Goal: Check status: Check status

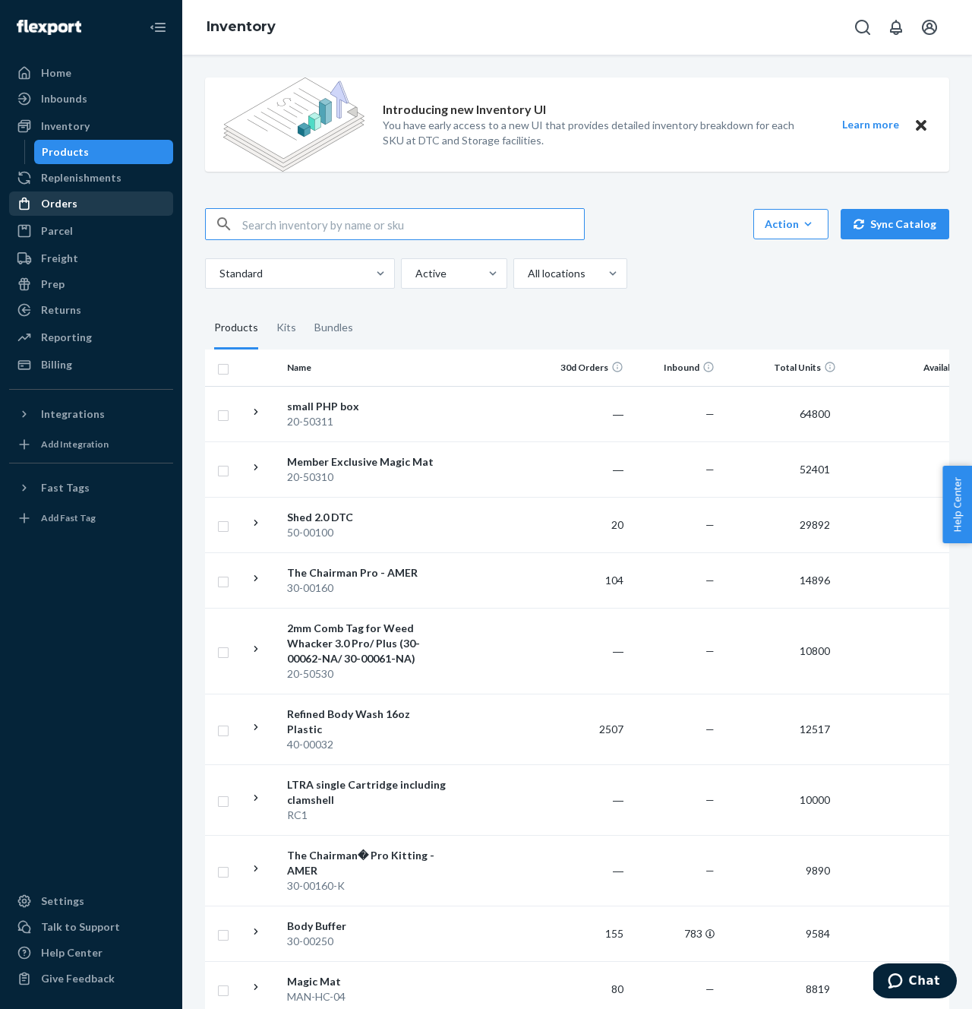
click at [77, 204] on div "Orders" at bounding box center [91, 203] width 161 height 21
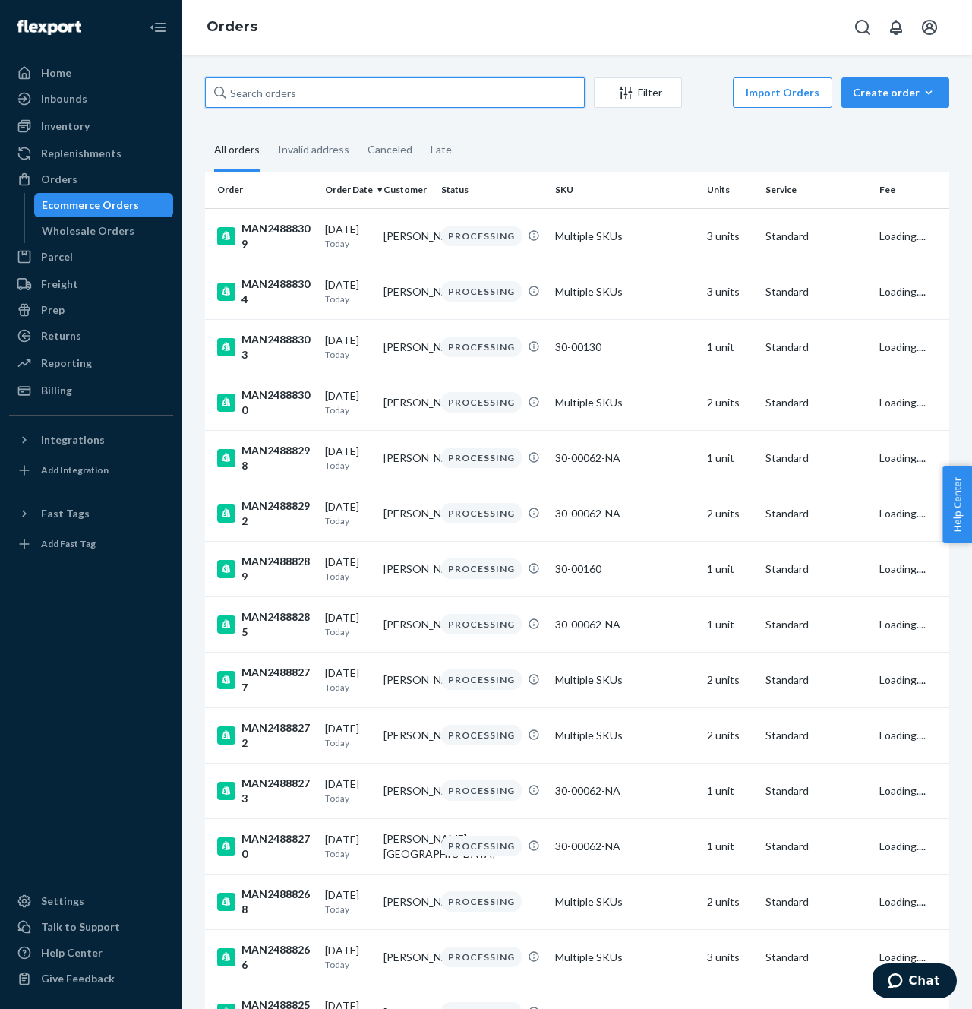
click at [298, 93] on input "text" at bounding box center [395, 92] width 380 height 30
paste input "MAN24797009"
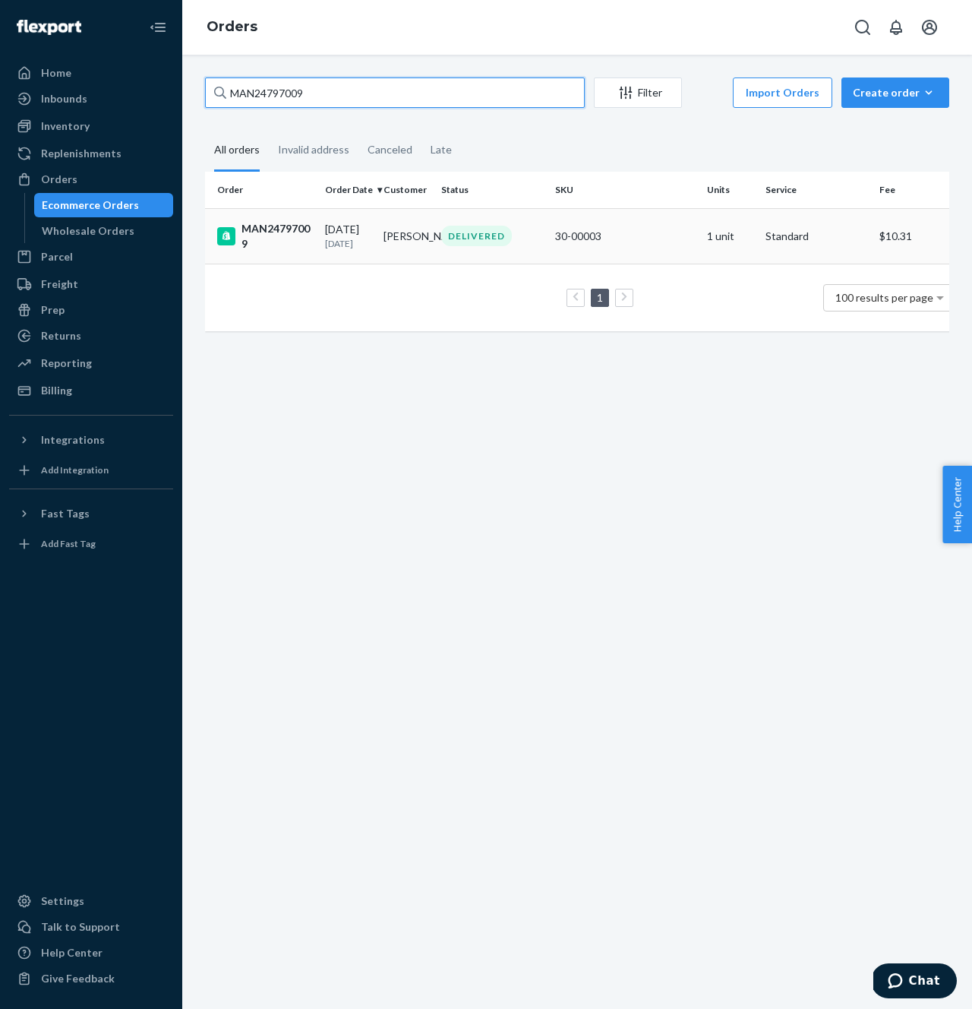
type input "MAN24797009"
click at [289, 232] on div "MAN24797009" at bounding box center [265, 236] width 96 height 30
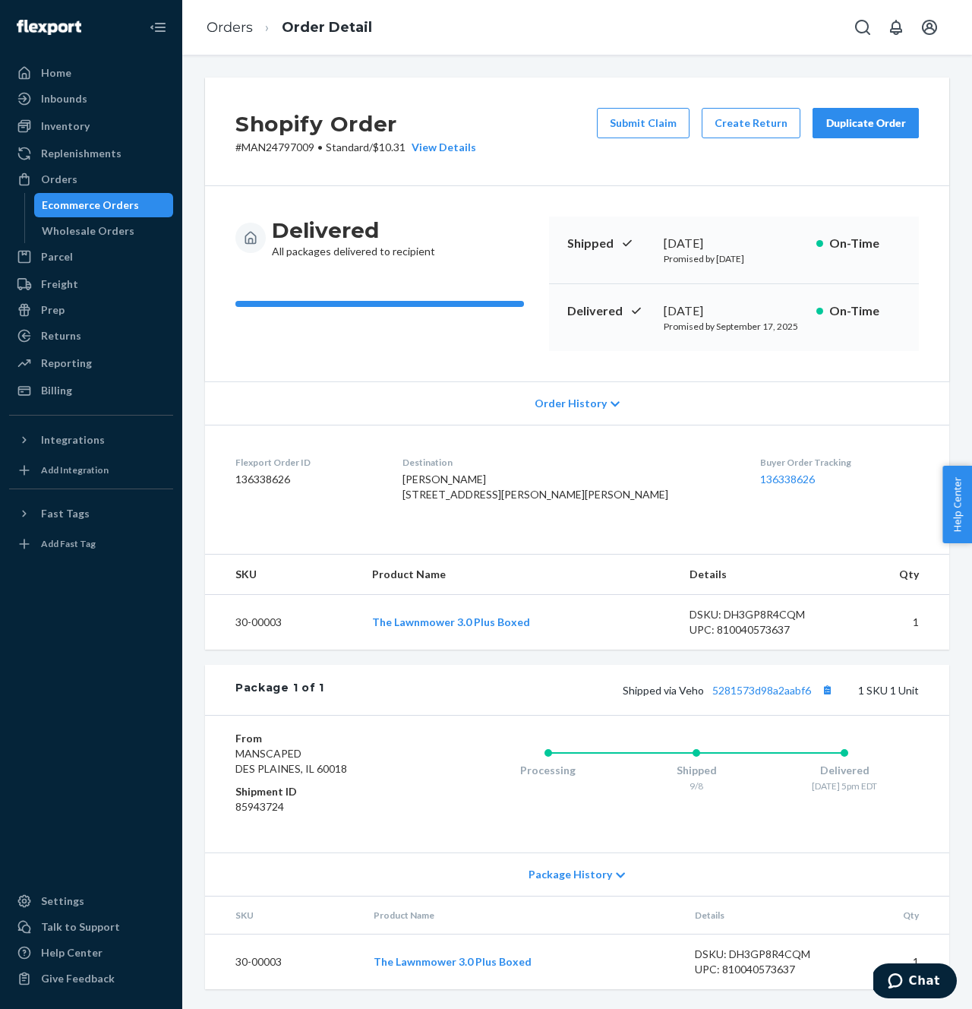
scroll to position [29, 0]
click at [793, 693] on link "5281573d98a2aabf6" at bounding box center [761, 690] width 99 height 13
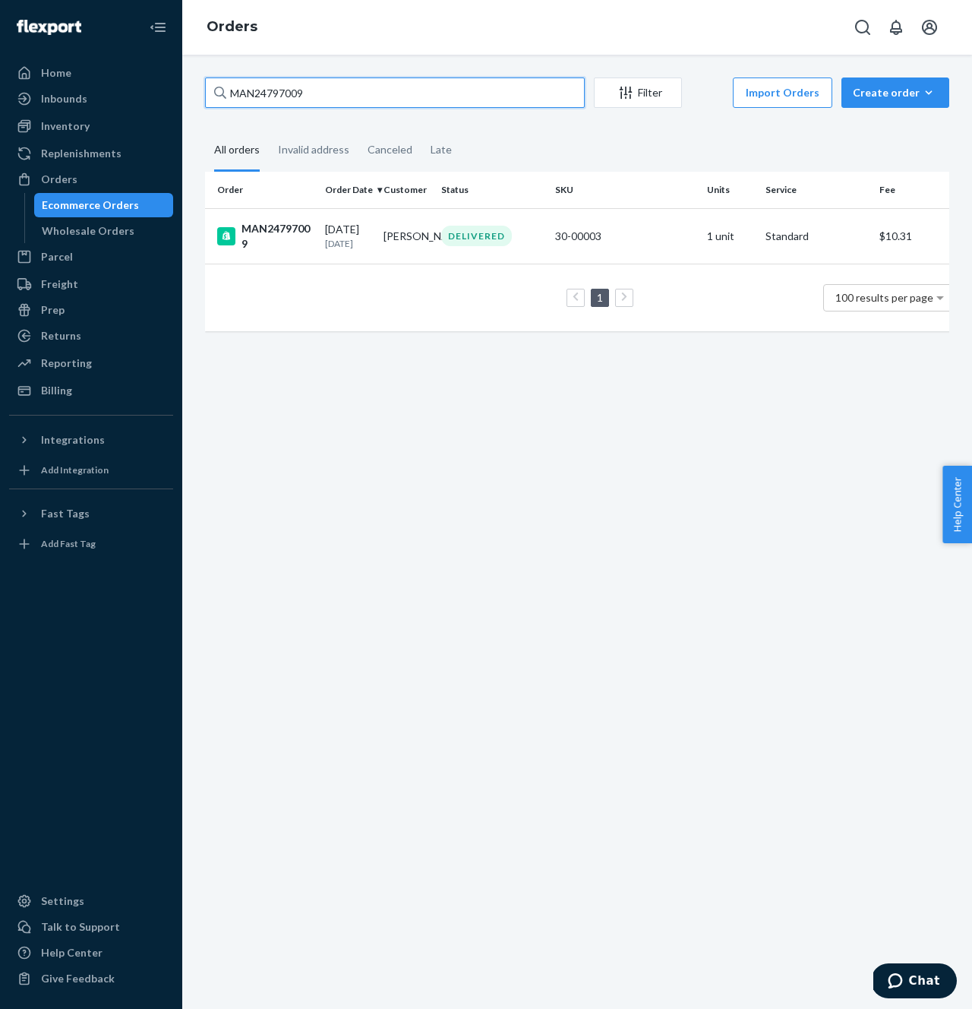
click at [260, 97] on input "MAN24797009" at bounding box center [395, 92] width 380 height 30
paste input "84100"
type input "MAN24784100"
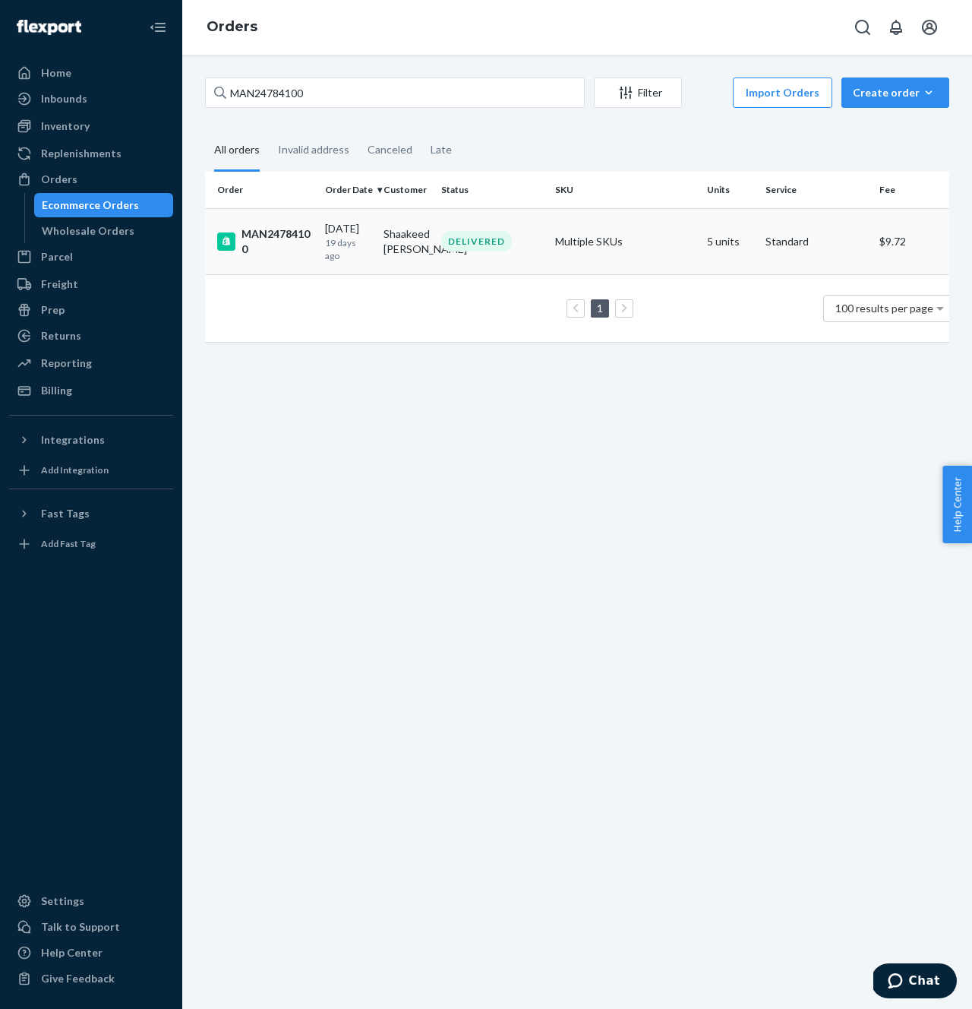
click at [282, 235] on div "MAN24784100" at bounding box center [265, 241] width 96 height 30
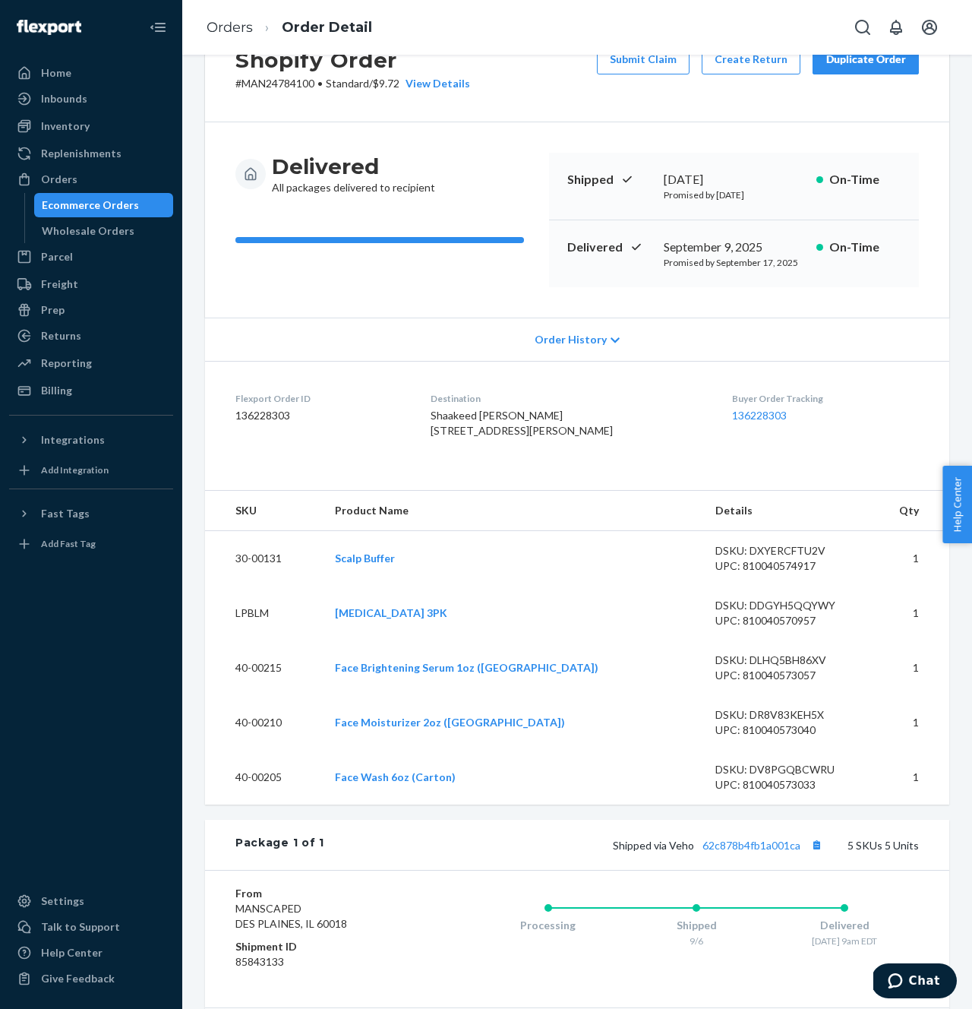
scroll to position [85, 0]
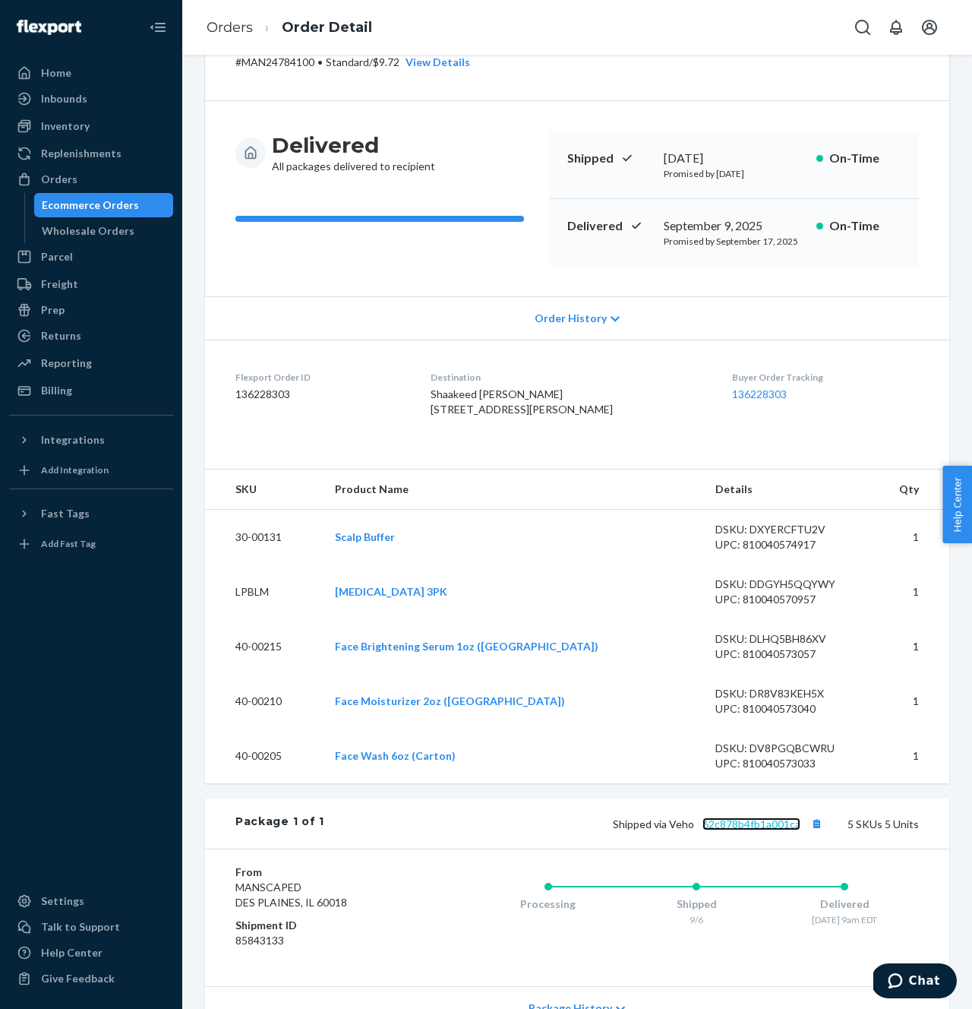
click at [753, 830] on link "62c878b4fb1a001ca" at bounding box center [752, 823] width 98 height 13
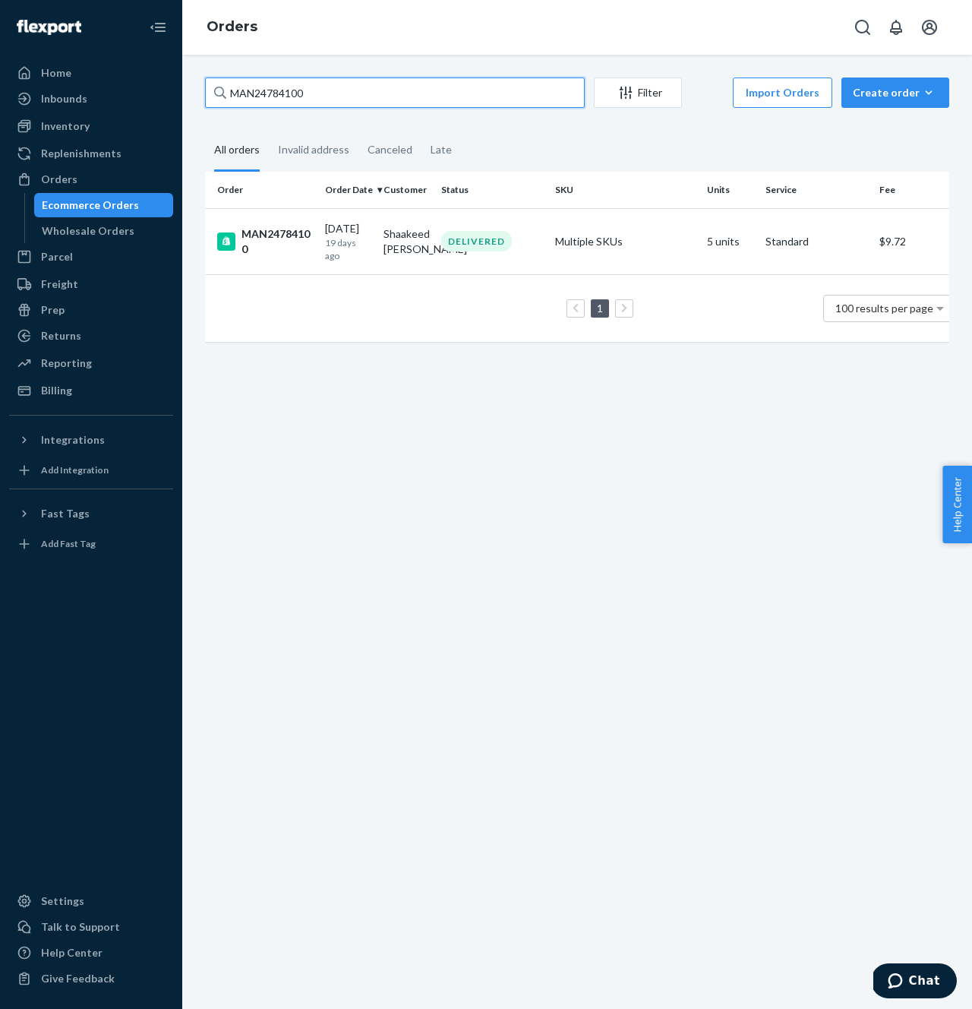
click at [417, 99] on input "MAN24784100" at bounding box center [395, 92] width 380 height 30
paste input "807522"
type input "MAN24807522"
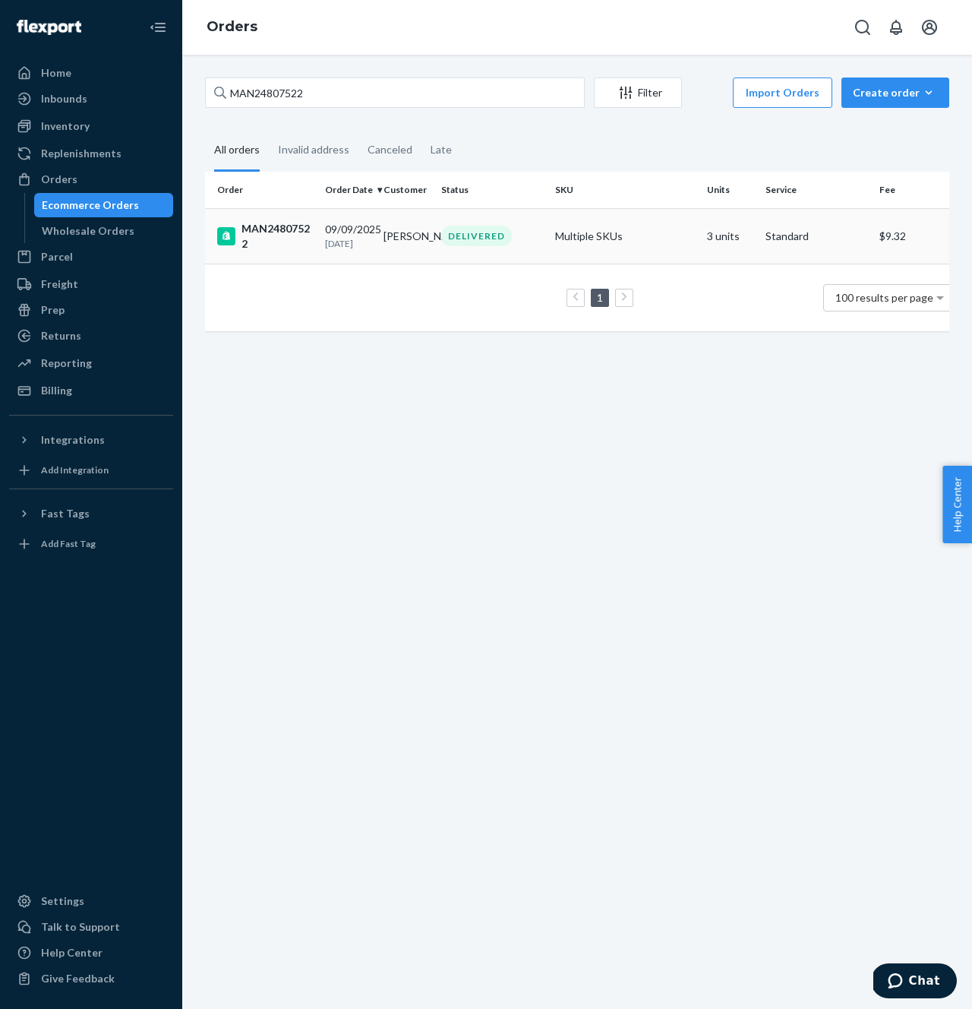
click at [564, 223] on td "Multiple SKUs" at bounding box center [625, 235] width 152 height 55
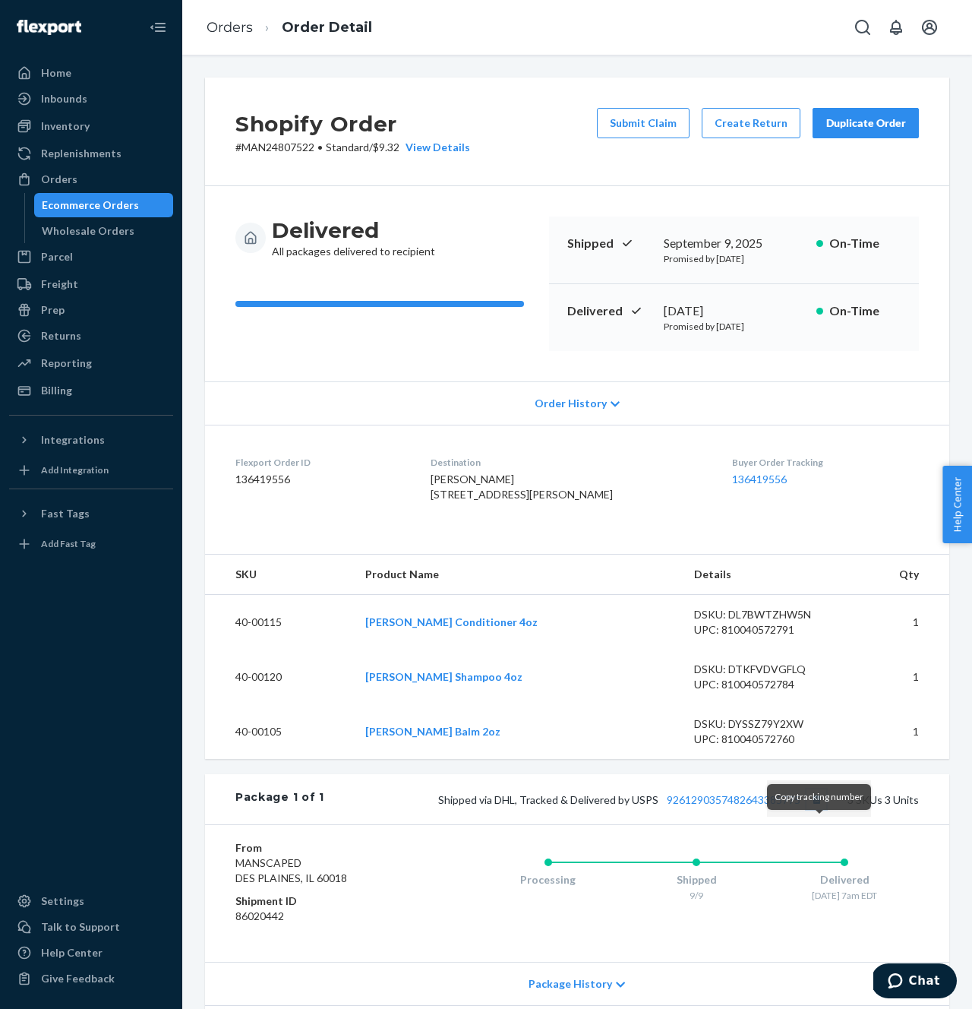
click at [817, 809] on button "Copy tracking number" at bounding box center [817, 799] width 20 height 20
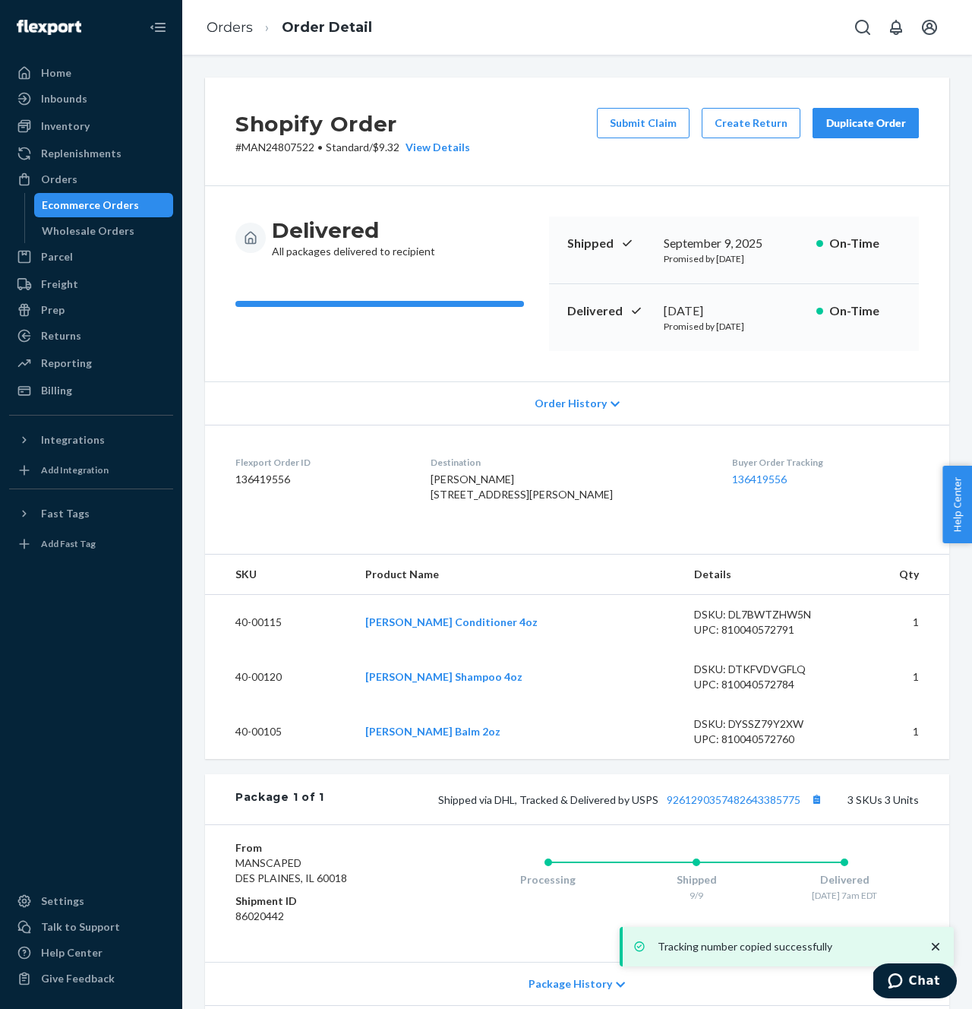
click at [297, 145] on p "# MAN24807522 • Standard / $9.32 View Details" at bounding box center [352, 147] width 235 height 15
copy p "MAN24807522"
click at [816, 809] on button "Copy tracking number" at bounding box center [817, 799] width 20 height 20
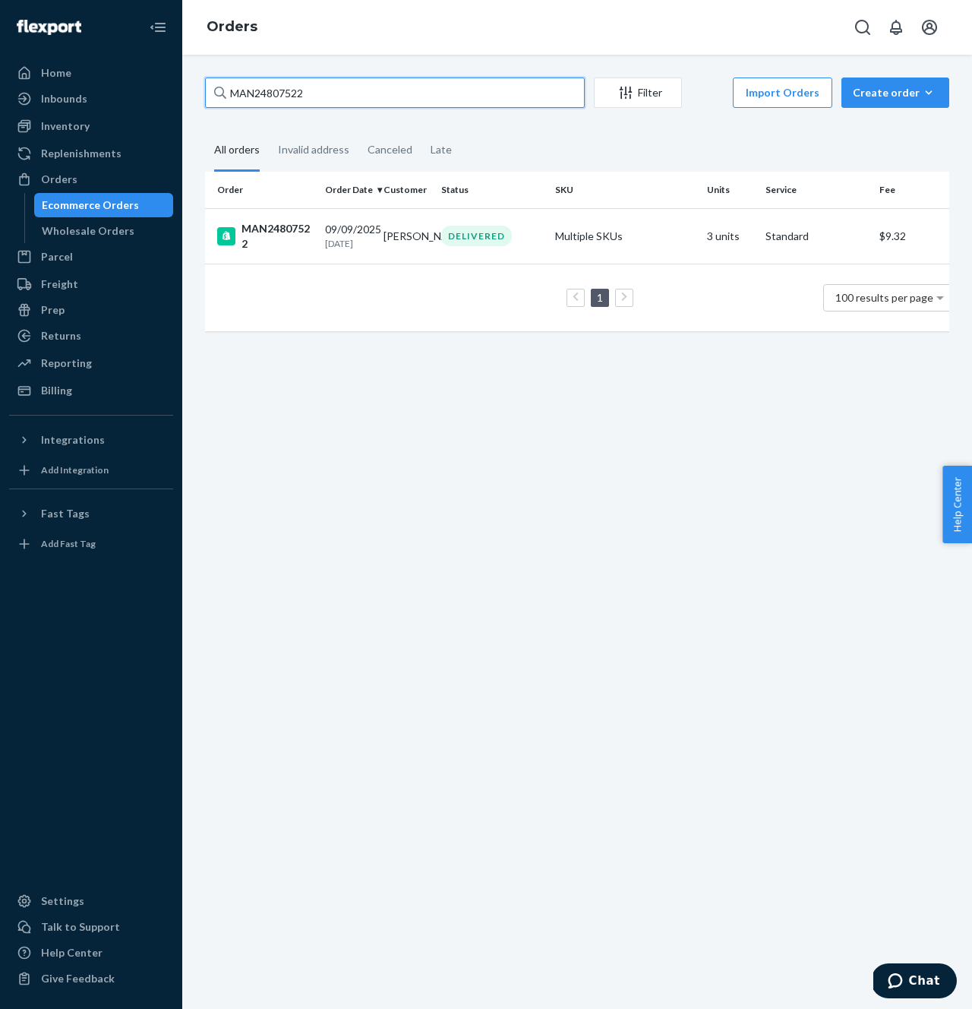
click at [483, 81] on input "MAN24807522" at bounding box center [395, 92] width 380 height 30
paste input "783256"
type input "MAN24783256"
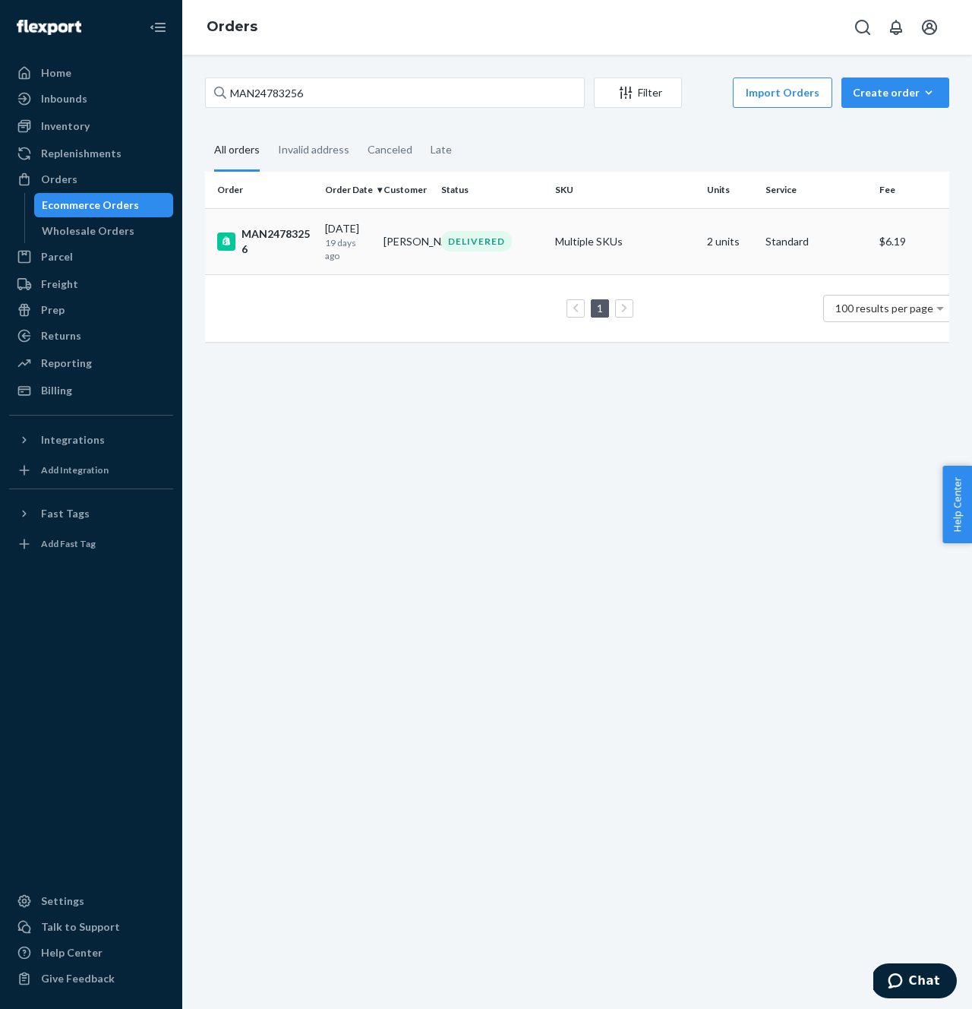
click at [379, 250] on td "[PERSON_NAME]" at bounding box center [407, 241] width 58 height 66
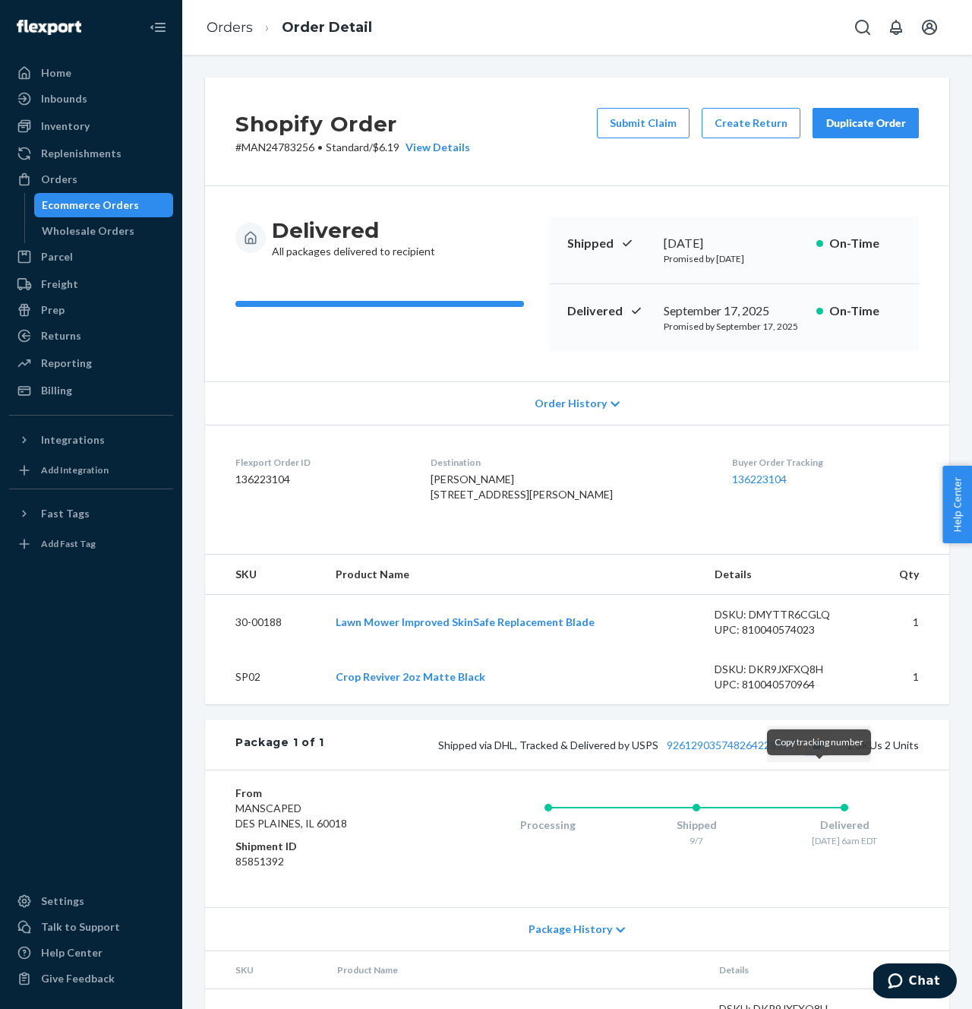
click at [824, 754] on button "Copy tracking number" at bounding box center [817, 745] width 20 height 20
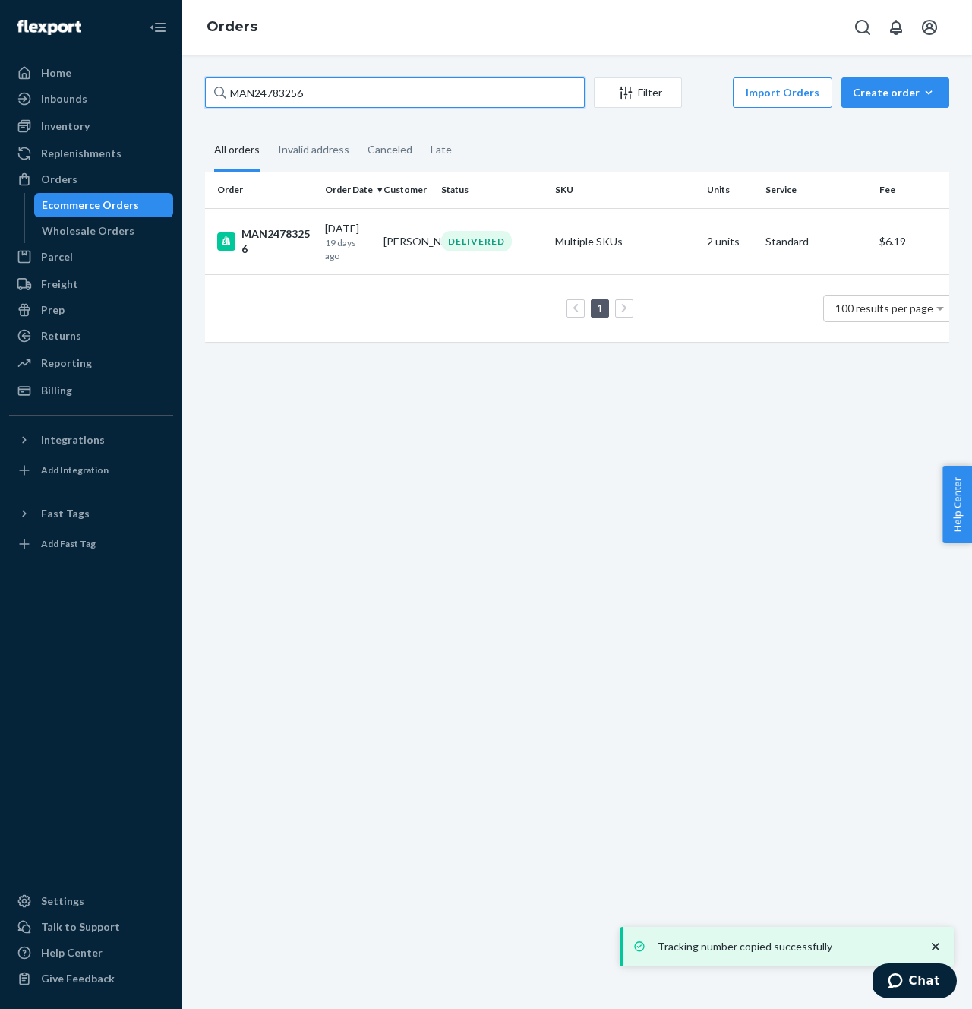
click at [386, 96] on input "MAN24783256" at bounding box center [395, 92] width 380 height 30
paste input "9485"
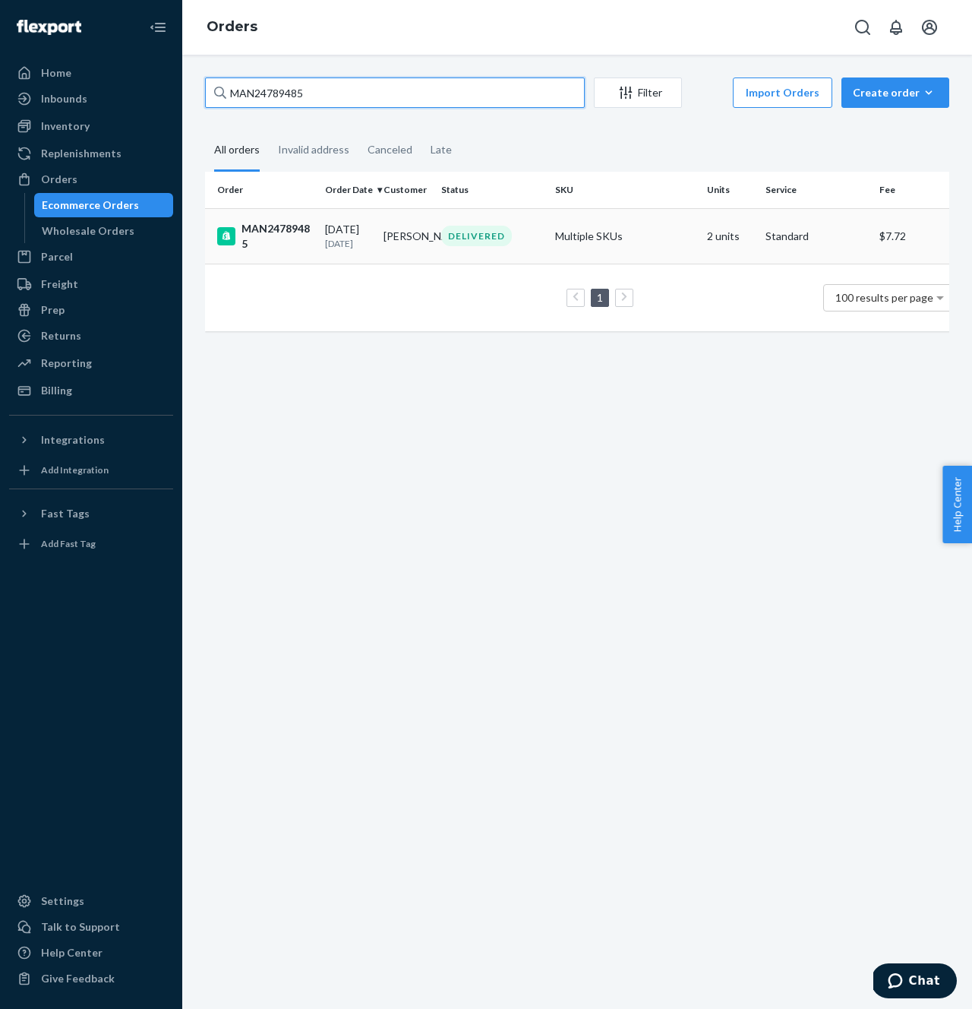
type input "MAN24789485"
click at [496, 230] on div "DELIVERED" at bounding box center [476, 236] width 71 height 21
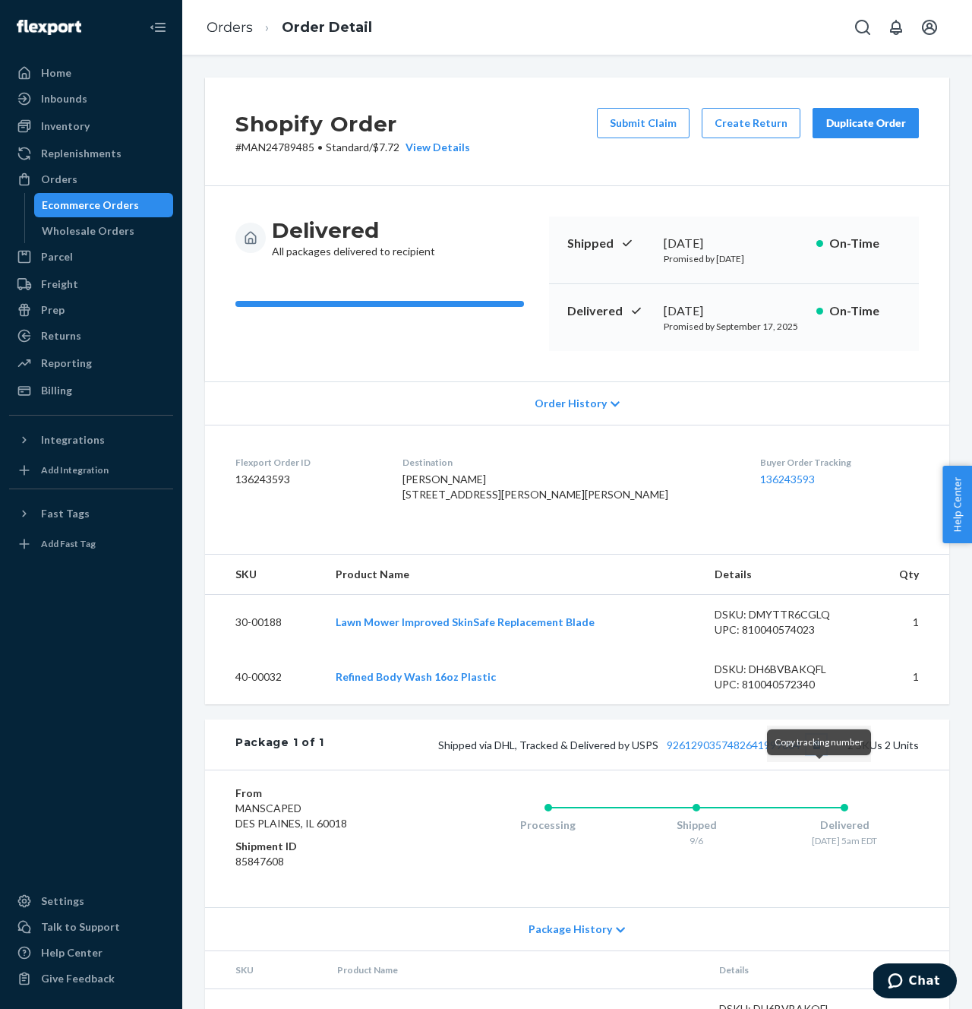
click at [826, 754] on button "Copy tracking number" at bounding box center [817, 745] width 20 height 20
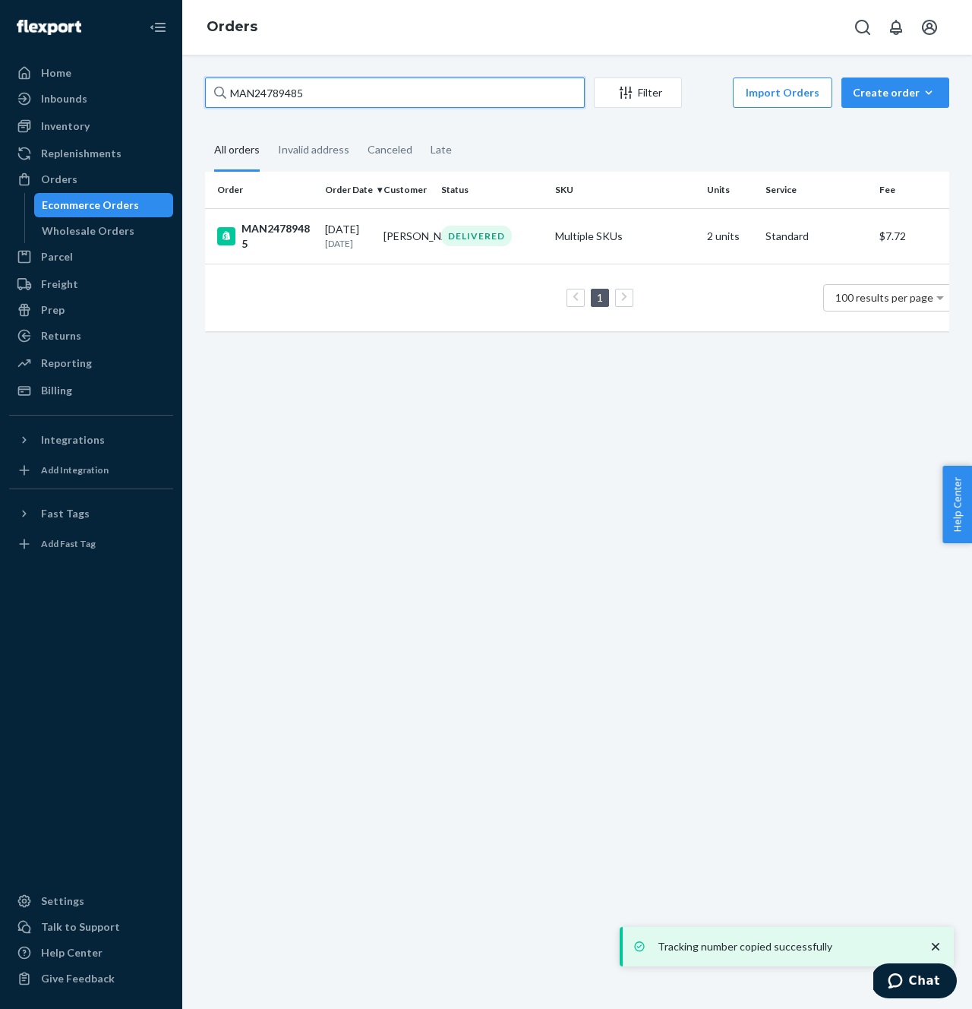
click at [463, 88] on input "MAN24789485" at bounding box center [395, 92] width 380 height 30
paste input "69227"
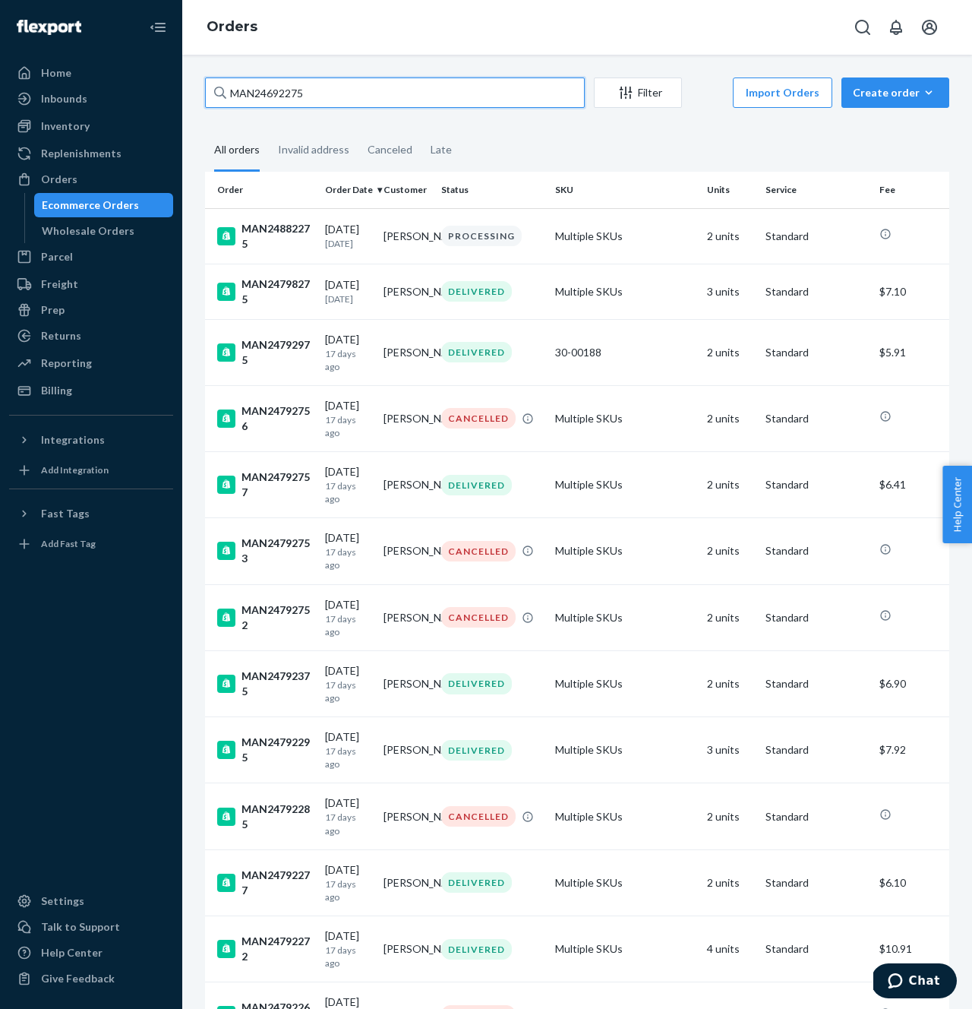
type input "MAN24692275"
click at [285, 245] on div "MAN24882275" at bounding box center [265, 236] width 96 height 30
click at [327, 102] on input "MAN24692275" at bounding box center [395, 92] width 380 height 30
paste input "78283"
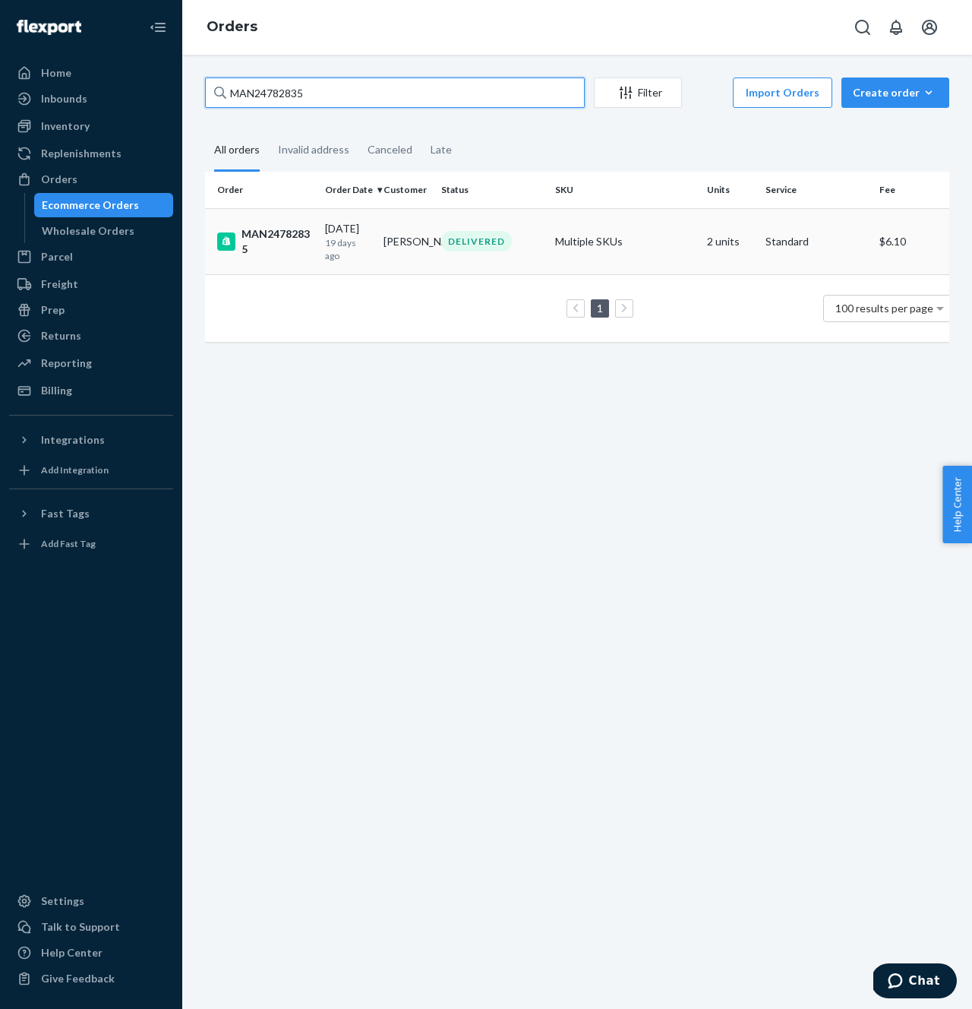
type input "MAN24782835"
click at [283, 227] on div "MAN24782835" at bounding box center [265, 241] width 96 height 30
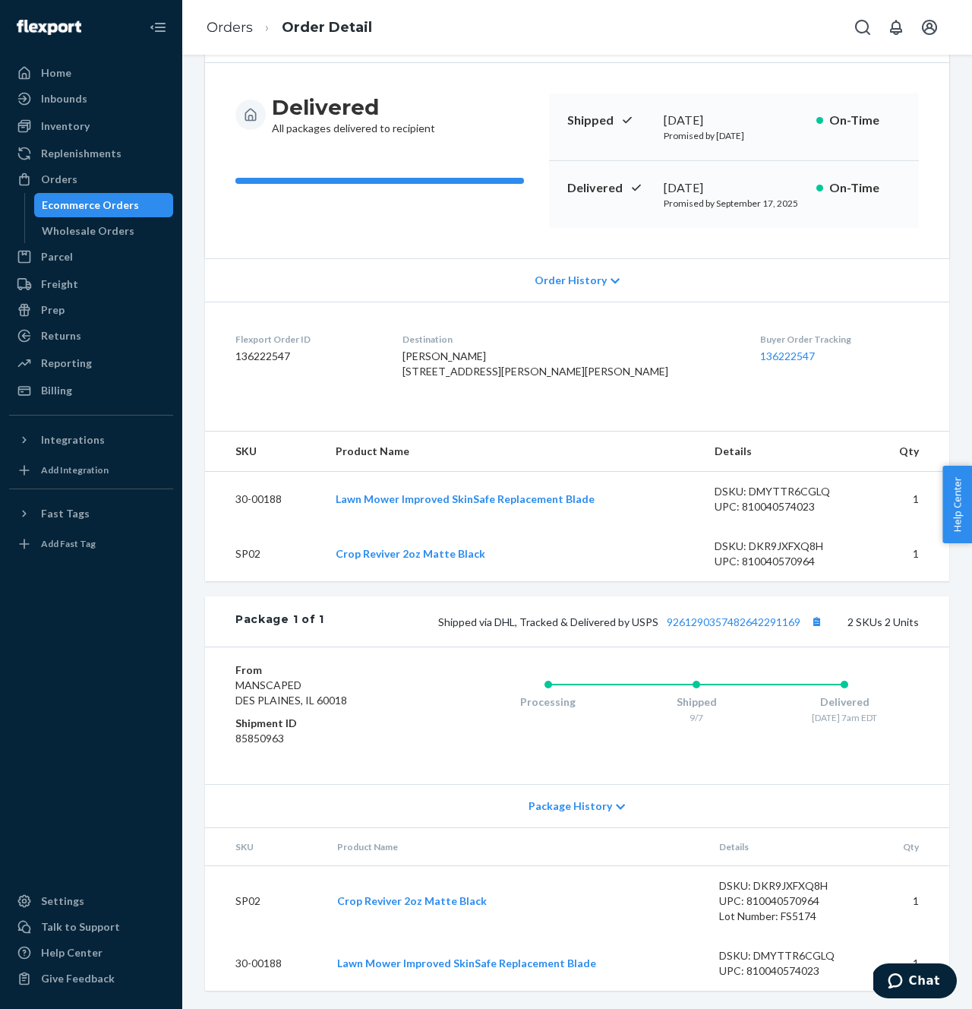
scroll to position [153, 0]
click at [817, 624] on button "Copy tracking number" at bounding box center [817, 621] width 20 height 20
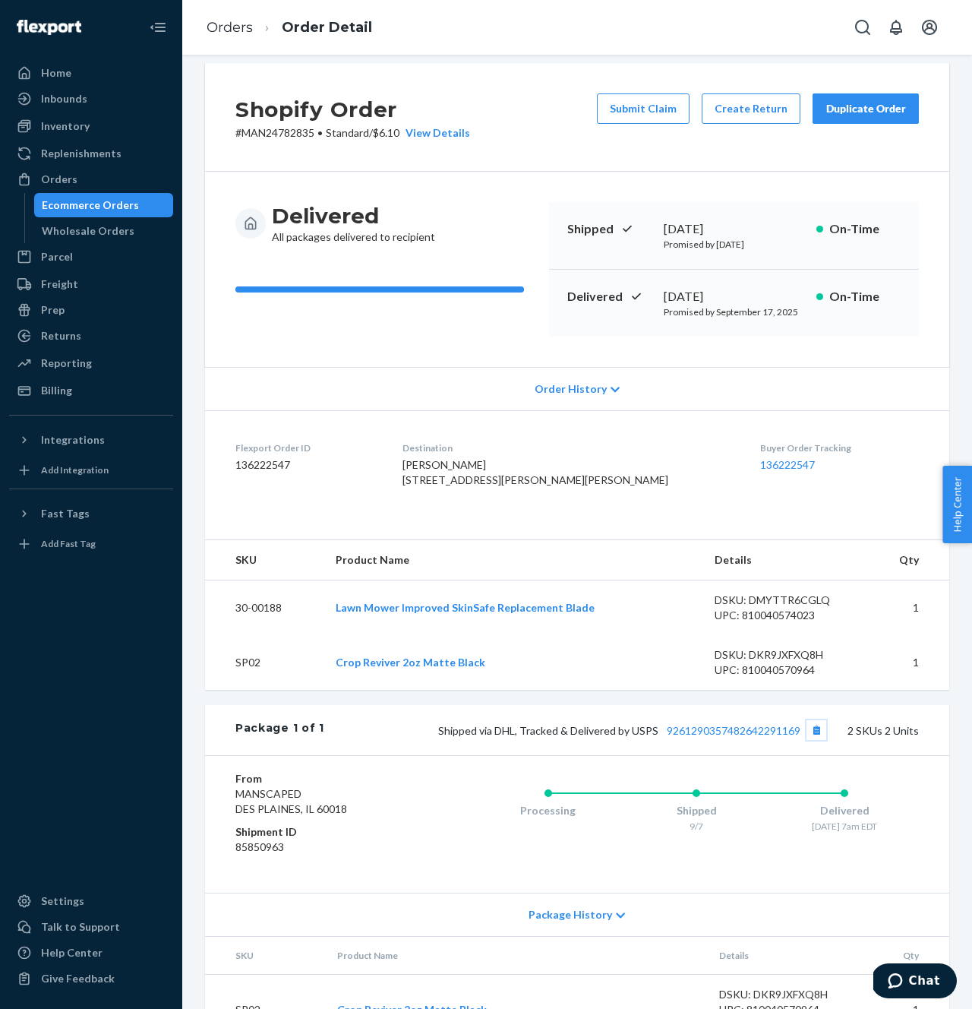
scroll to position [0, 0]
